Goal: Find specific page/section: Find specific page/section

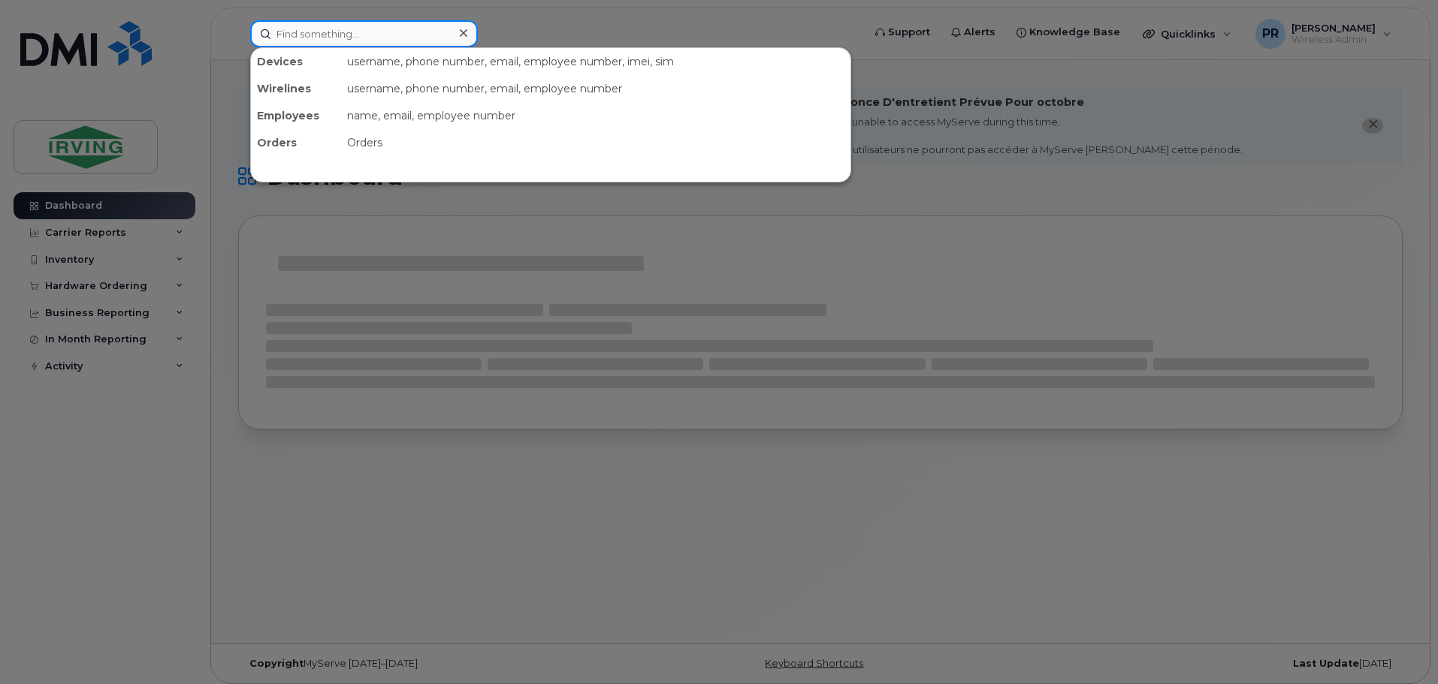
click at [382, 37] on input at bounding box center [364, 33] width 228 height 27
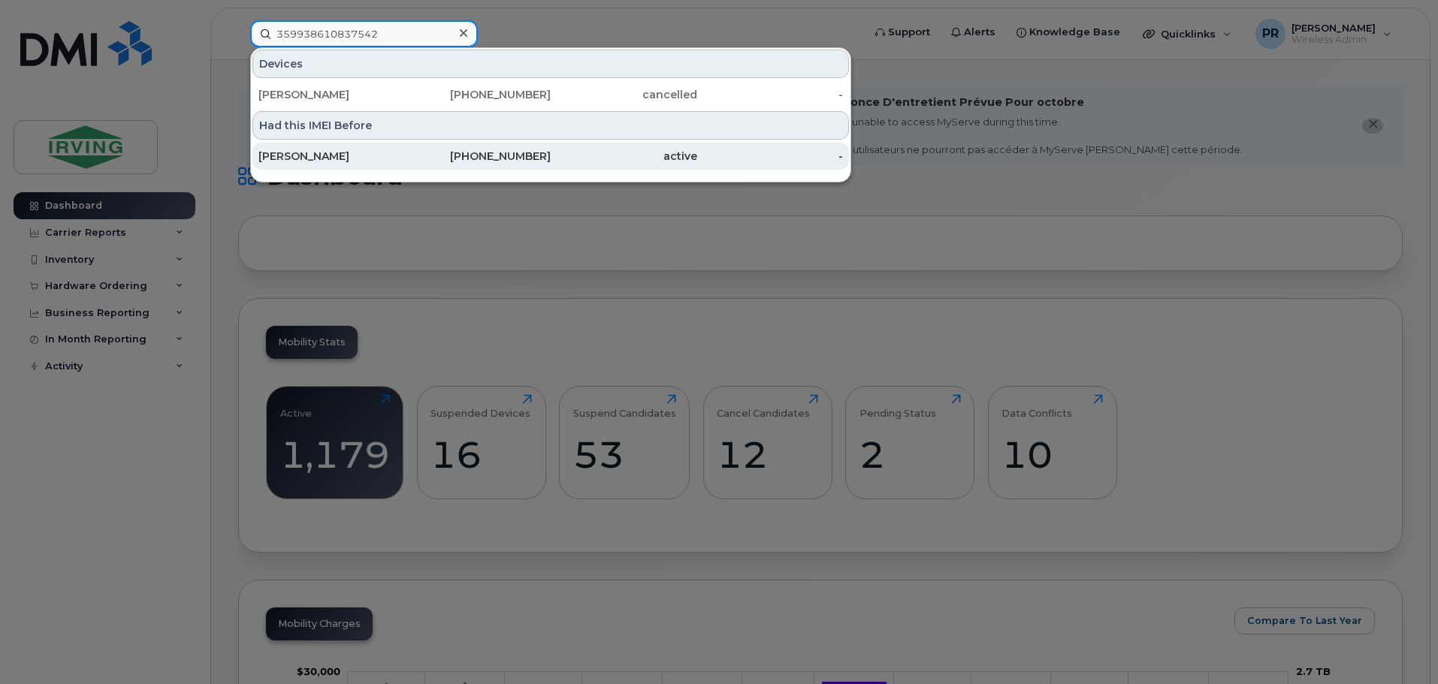
type input "359938610837542"
click at [400, 160] on div "[PERSON_NAME]" at bounding box center [331, 156] width 146 height 15
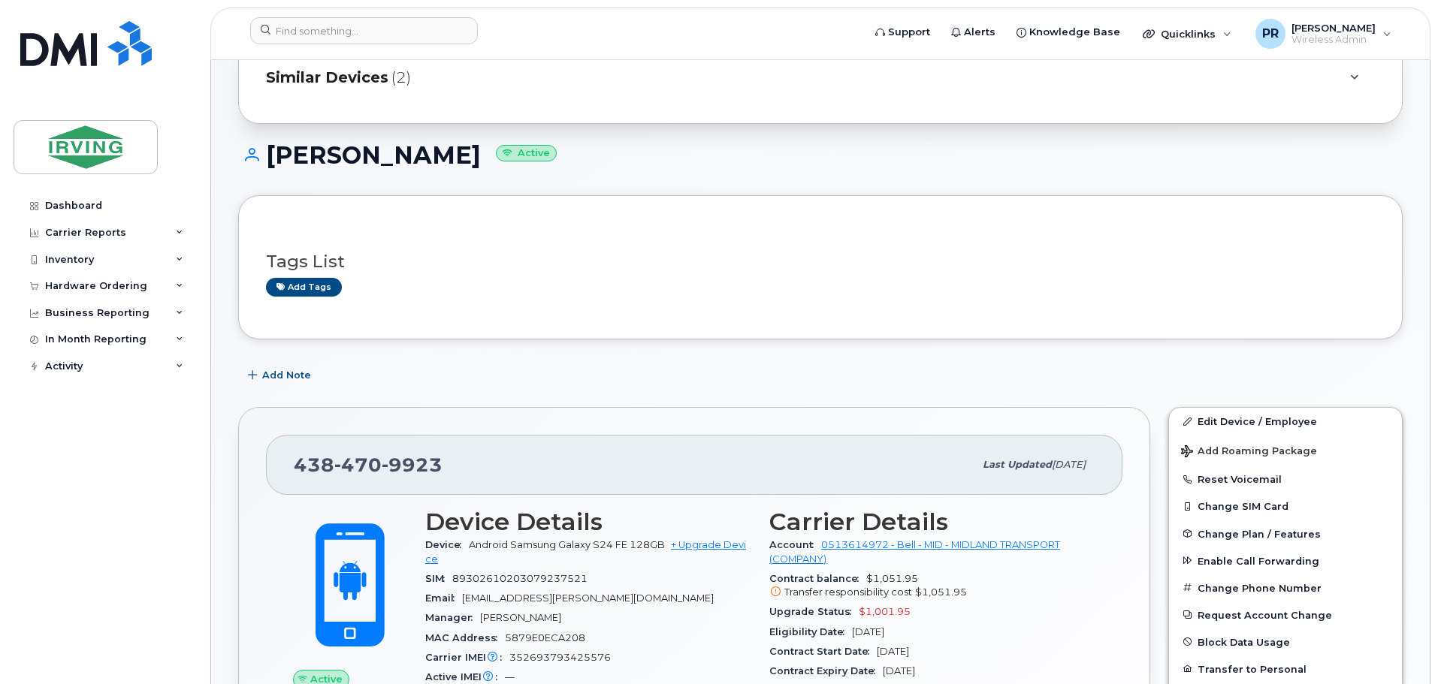
scroll to position [225, 0]
